Goal: Register for event/course

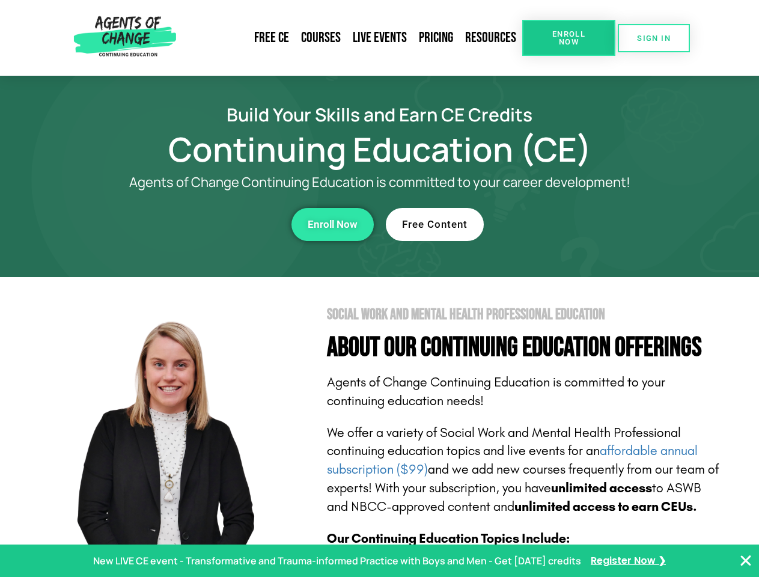
click at [379, 288] on section "Social Work and Mental Health Professional Education About Our Continuing Educa…" at bounding box center [379, 529] width 759 height 505
click at [491, 38] on link "Resources" at bounding box center [490, 38] width 63 height 28
click at [569, 38] on span "Enroll Now" at bounding box center [569, 38] width 55 height 16
click at [654, 38] on span "SIGN IN" at bounding box center [654, 38] width 34 height 8
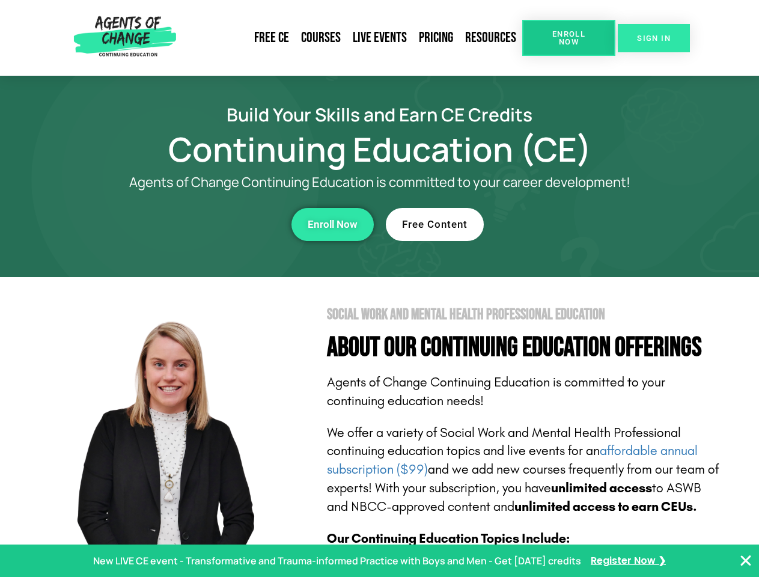
click at [654, 38] on span "SIGN IN" at bounding box center [654, 38] width 34 height 8
click at [209, 224] on div "Enroll Now" at bounding box center [208, 224] width 331 height 33
click at [332, 224] on span "Enroll Now" at bounding box center [333, 224] width 50 height 10
